Goal: Task Accomplishment & Management: Manage account settings

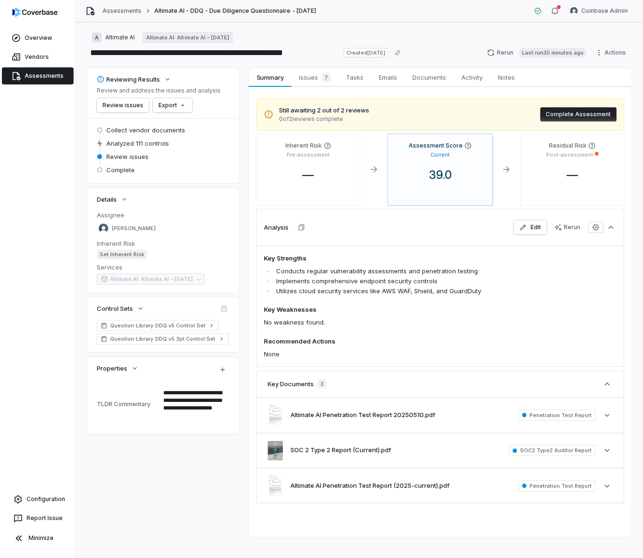
click at [64, 75] on link "Assessments" at bounding box center [38, 75] width 72 height 17
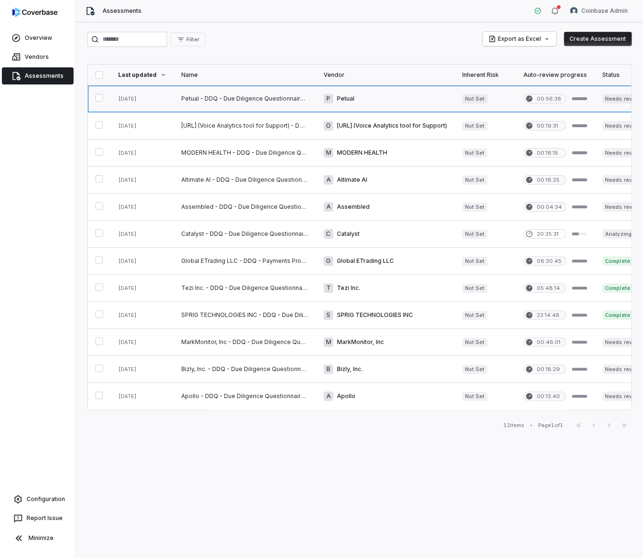
click at [214, 100] on link at bounding box center [245, 98] width 142 height 27
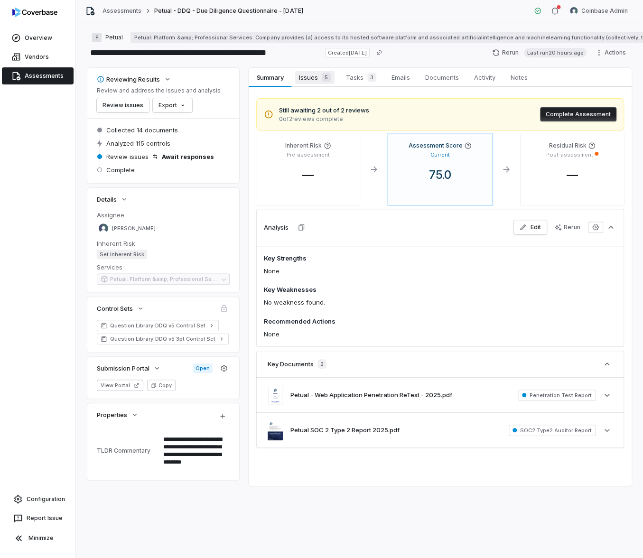
click at [314, 77] on span "Issues 5" at bounding box center [314, 77] width 39 height 13
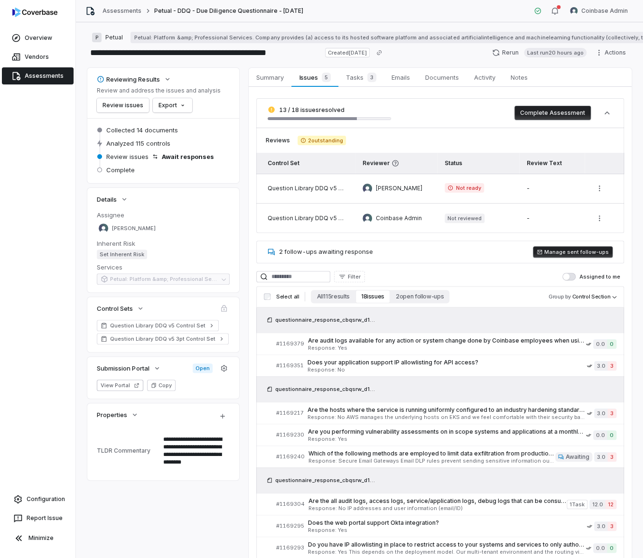
click at [47, 78] on link "Assessments" at bounding box center [38, 75] width 72 height 17
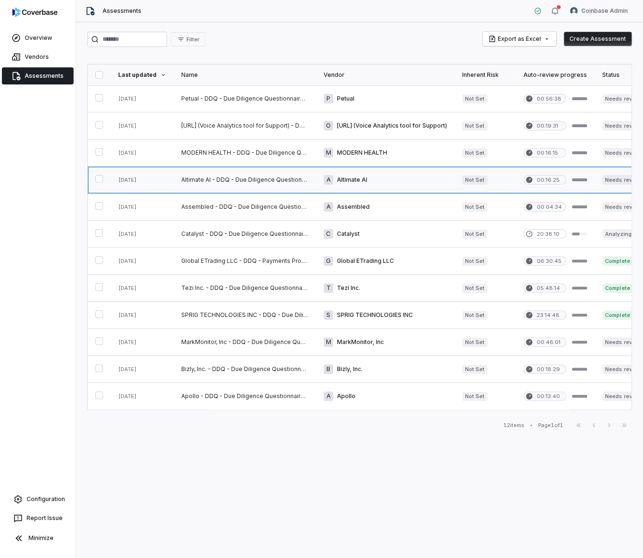
click at [246, 171] on link at bounding box center [245, 180] width 142 height 27
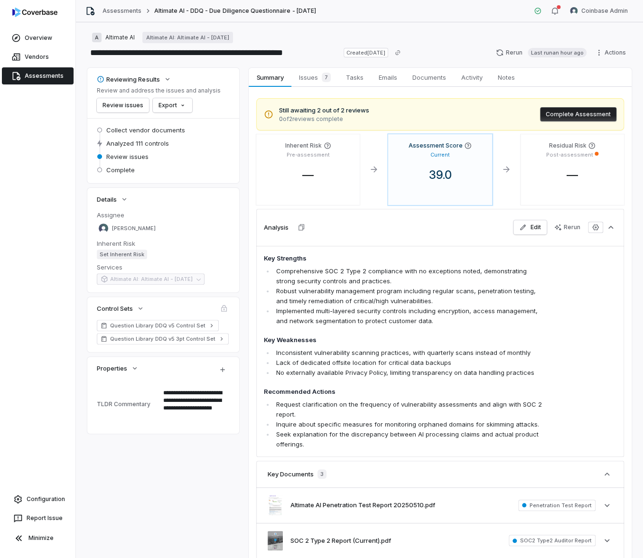
type textarea "*"
